Goal: Task Accomplishment & Management: Manage account settings

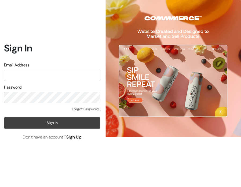
type input "[EMAIL_ADDRESS][DOMAIN_NAME]"
click at [47, 120] on button "Sign In" at bounding box center [52, 123] width 96 height 11
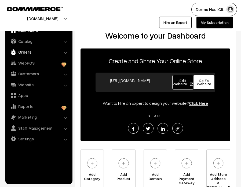
click at [30, 52] on link "Orders" at bounding box center [39, 52] width 64 height 10
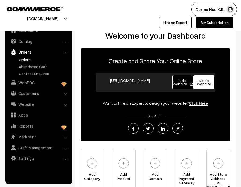
click at [22, 60] on link "Orders" at bounding box center [43, 60] width 53 height 6
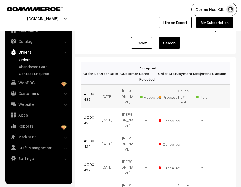
scroll to position [49, 0]
